Goal: Navigation & Orientation: Find specific page/section

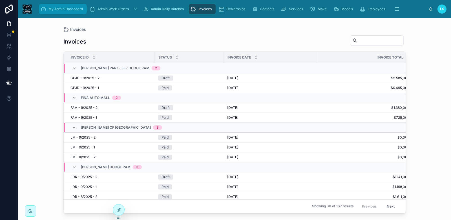
click at [69, 10] on span "My Admin Dashboard" at bounding box center [66, 9] width 34 height 5
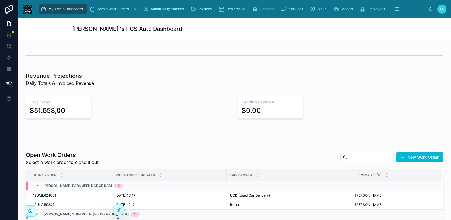
scroll to position [15, 0]
